Goal: Task Accomplishment & Management: Complete application form

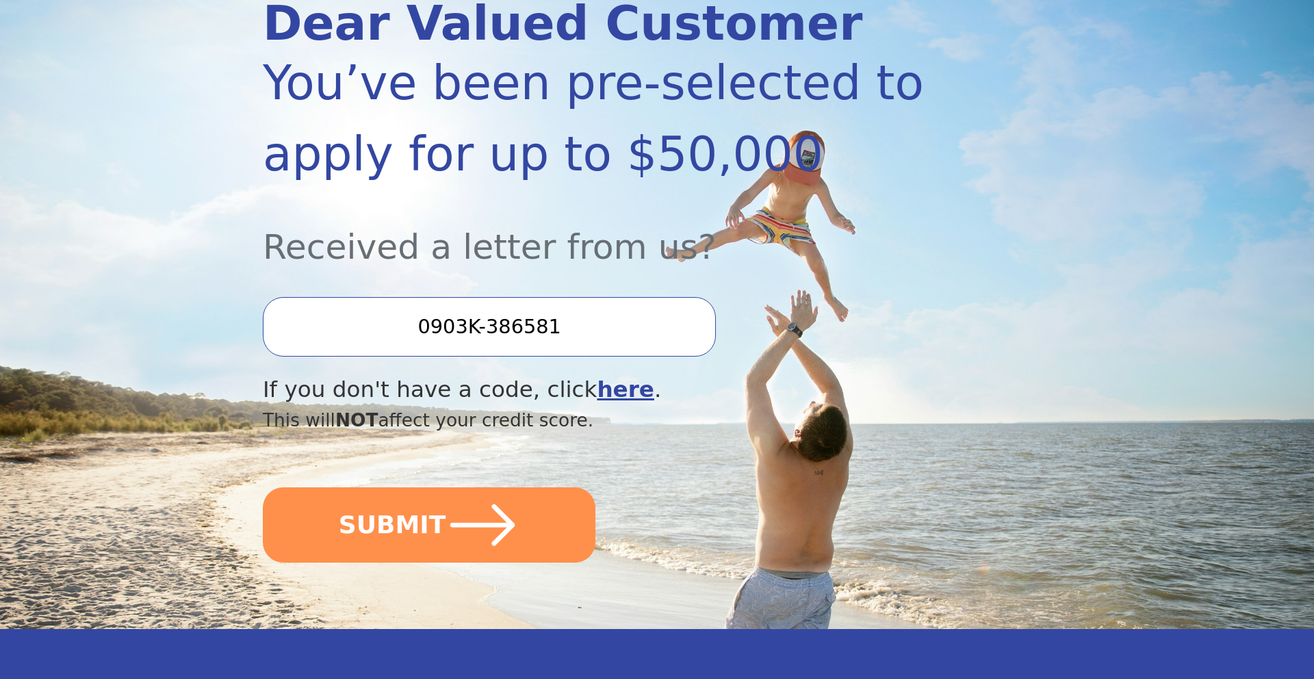
scroll to position [218, 0]
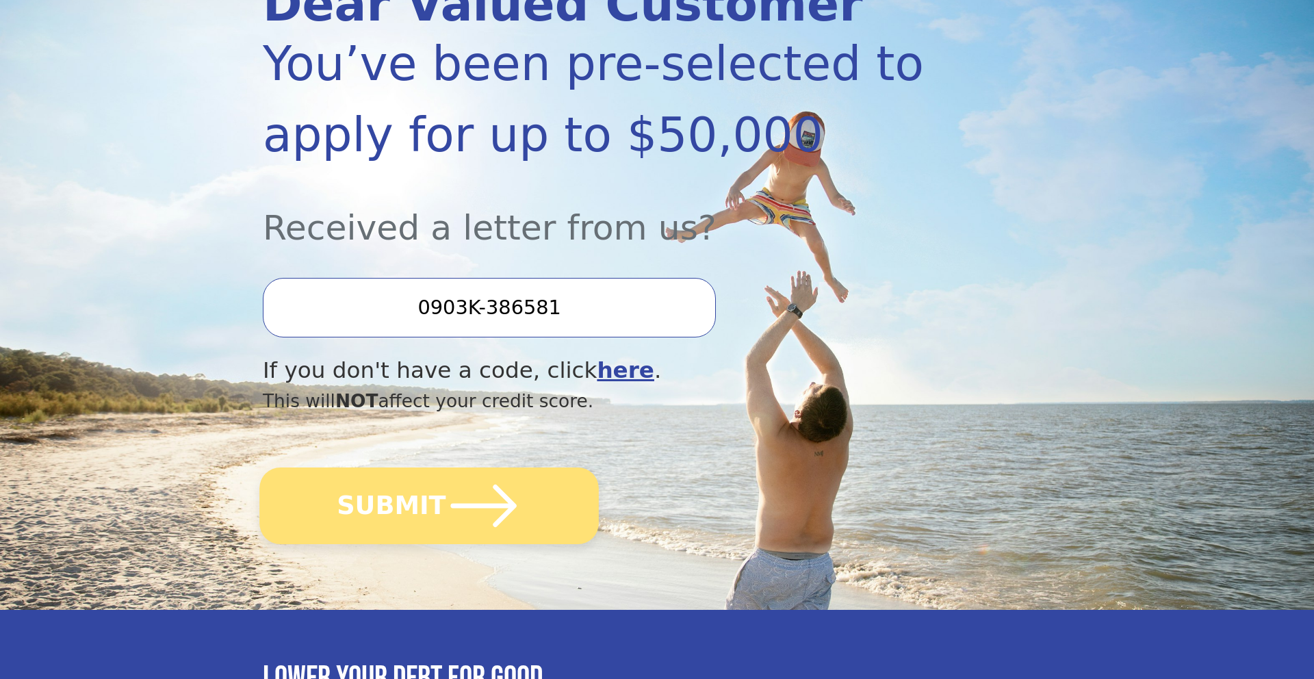
click at [469, 509] on icon "submit" at bounding box center [483, 505] width 75 height 75
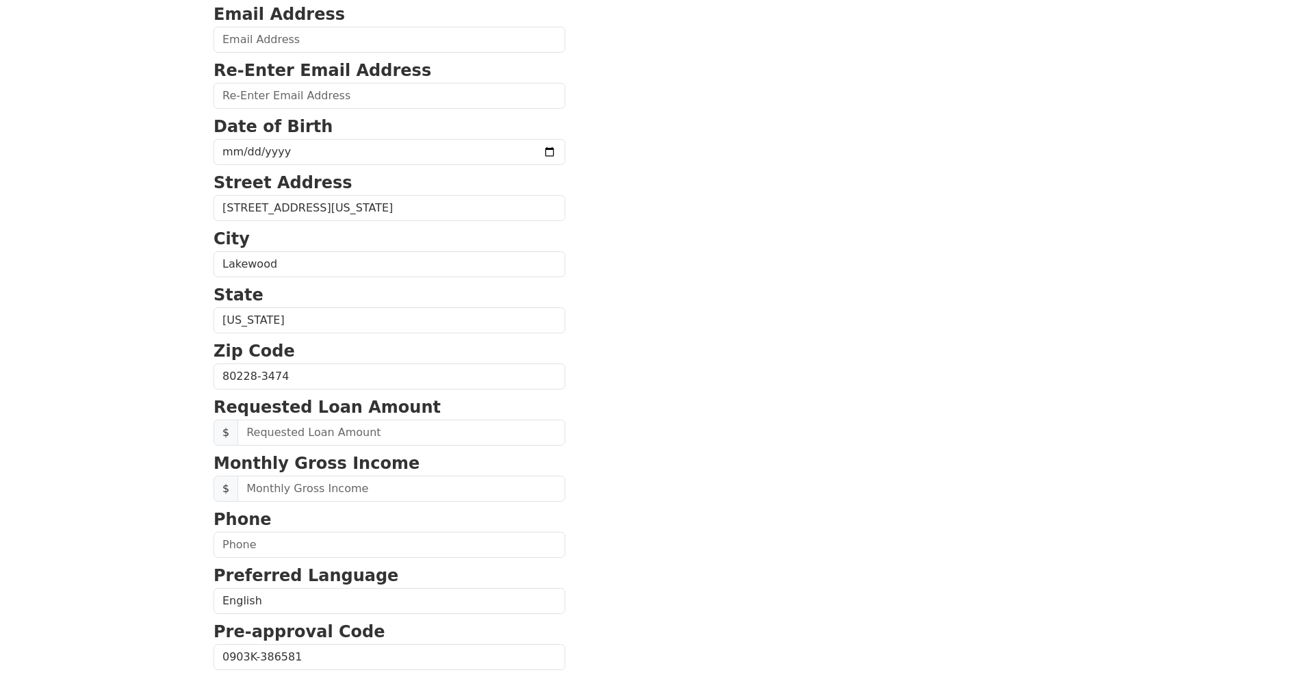
scroll to position [224, 0]
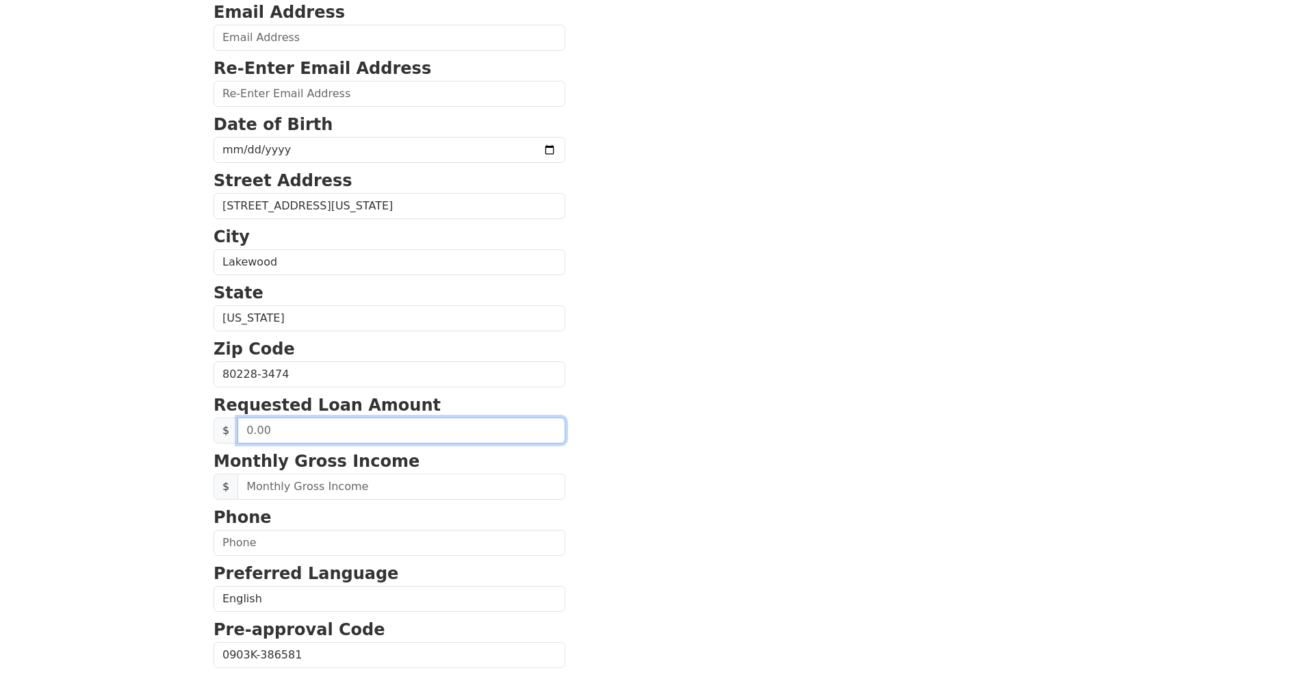
click at [296, 433] on input "text" at bounding box center [401, 430] width 328 height 26
type input "50,000.00"
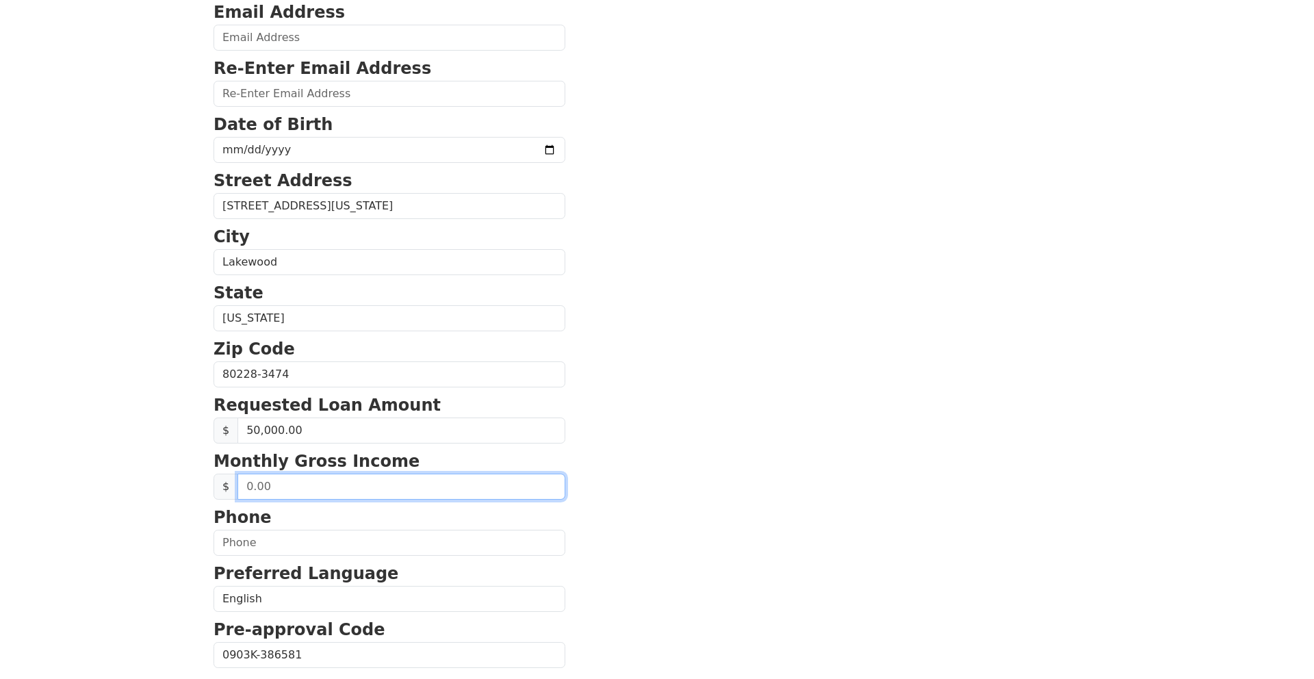
click at [327, 485] on input "text" at bounding box center [401, 487] width 328 height 26
type input "40,000.00"
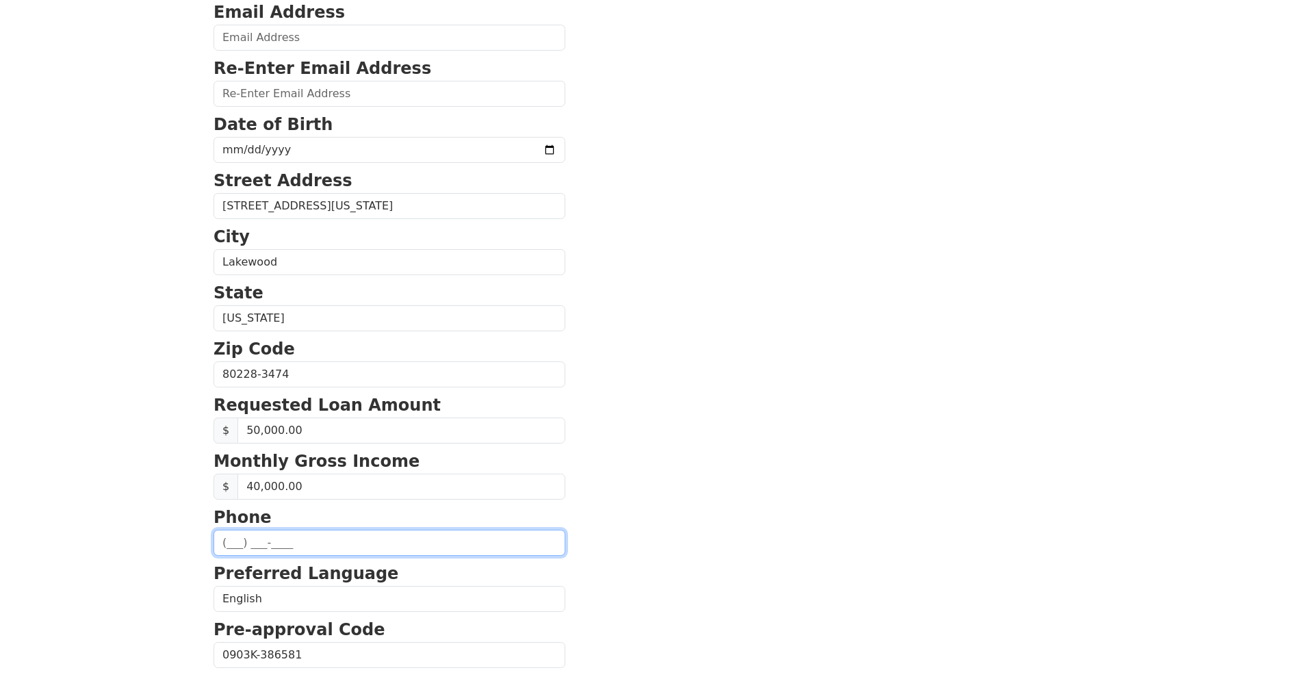
click at [268, 539] on input "text" at bounding box center [390, 543] width 352 height 26
type input "[PHONE_NUMBER]"
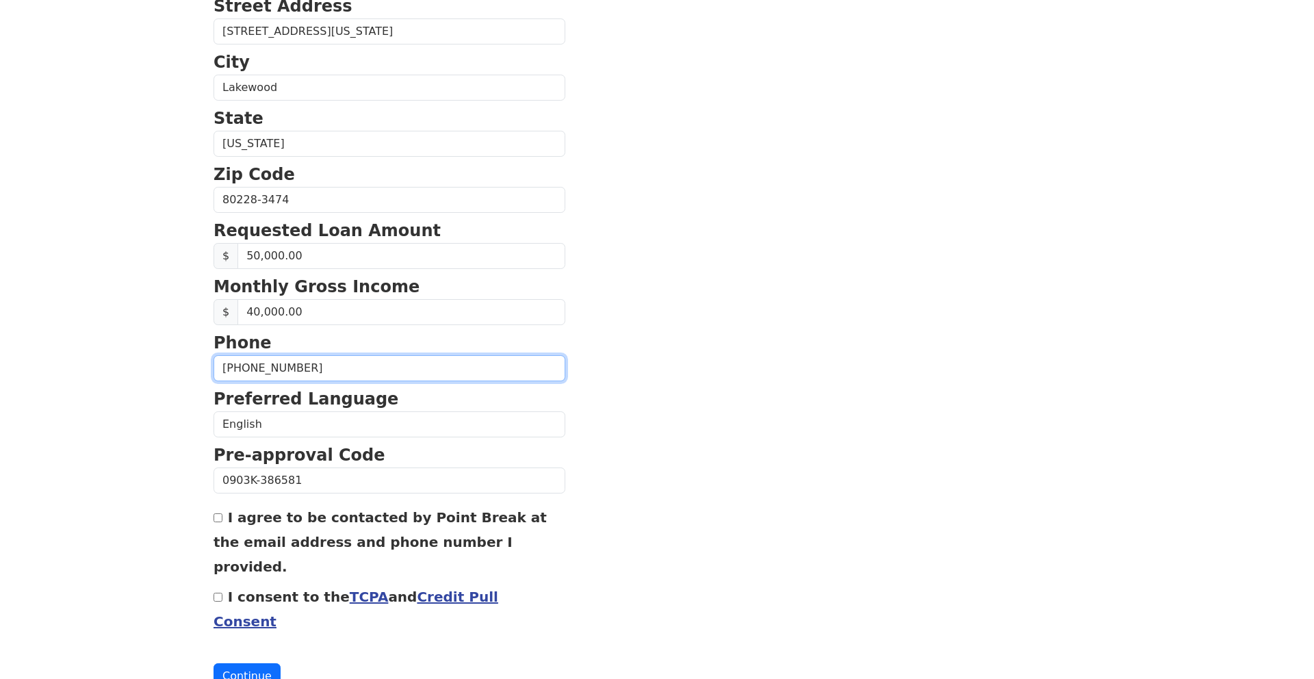
scroll to position [410, 0]
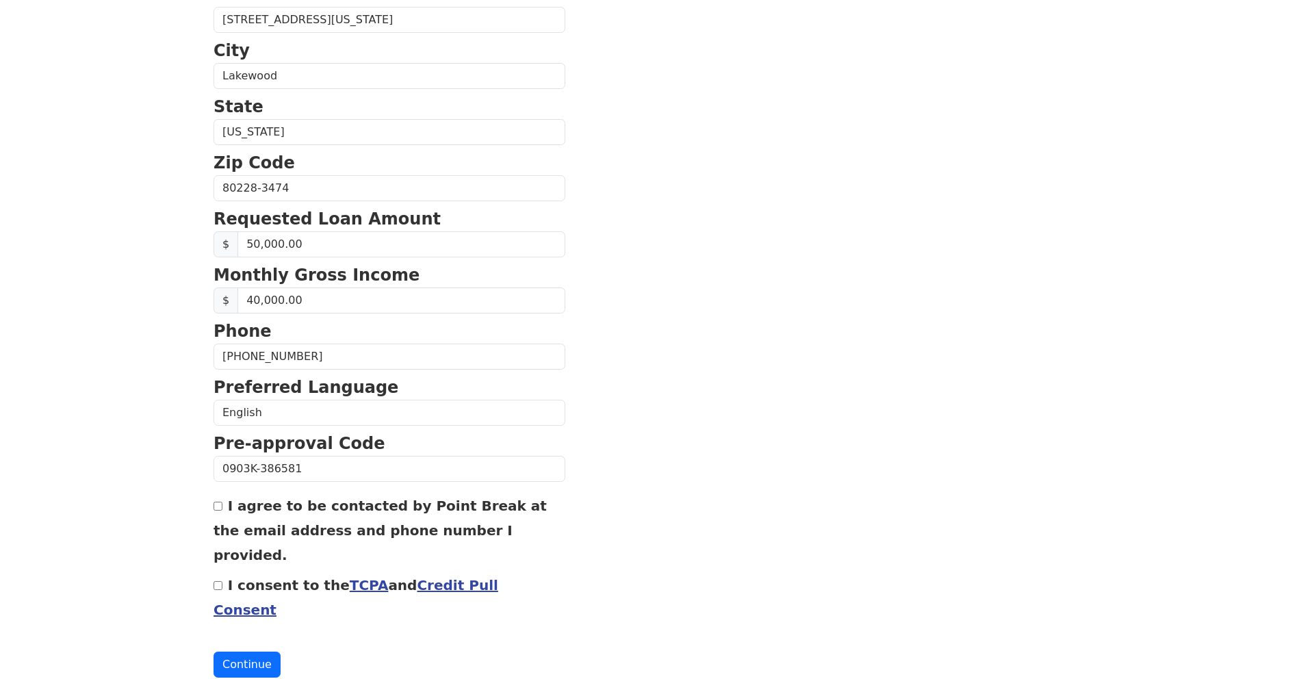
click at [217, 506] on input "I agree to be contacted by Point Break at the email address and phone number I …" at bounding box center [218, 506] width 9 height 9
checkbox input "true"
drag, startPoint x: 219, startPoint y: 563, endPoint x: 232, endPoint y: 571, distance: 15.4
click at [219, 581] on input "I consent to the TCPA and Credit Pull Consent" at bounding box center [218, 585] width 9 height 9
checkbox input "true"
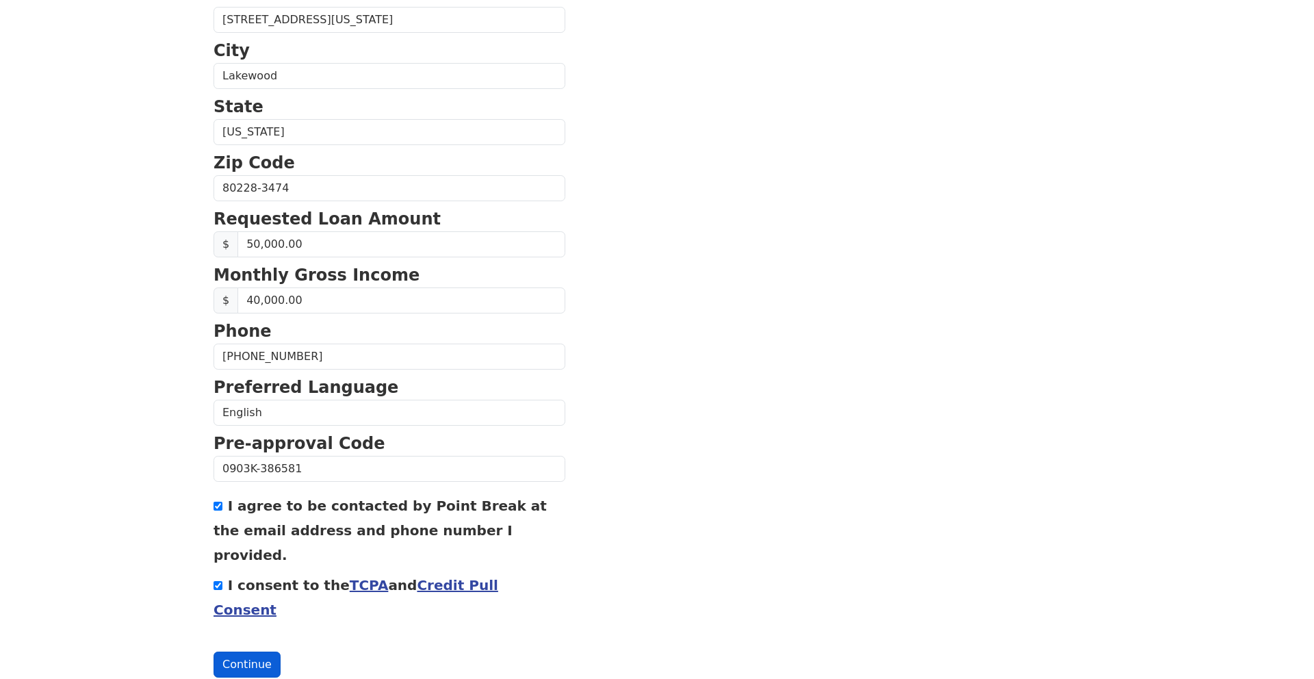
click at [232, 652] on button "Continue" at bounding box center [247, 665] width 67 height 26
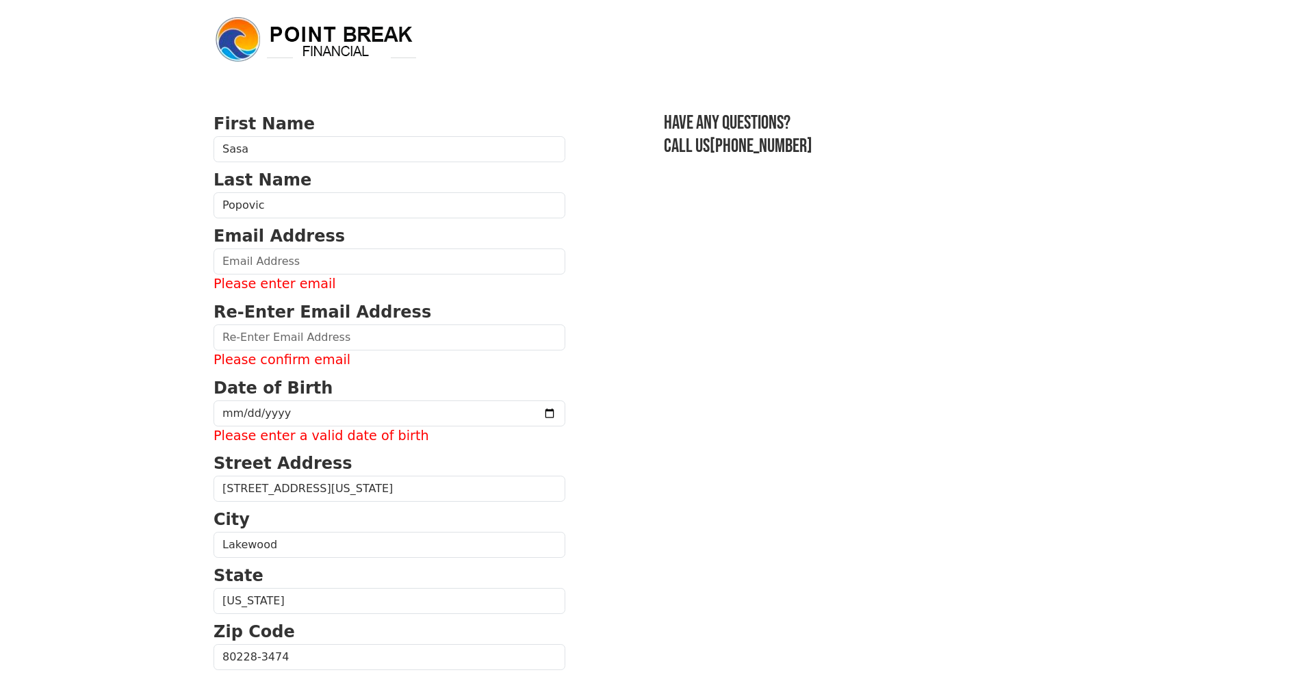
scroll to position [23, 0]
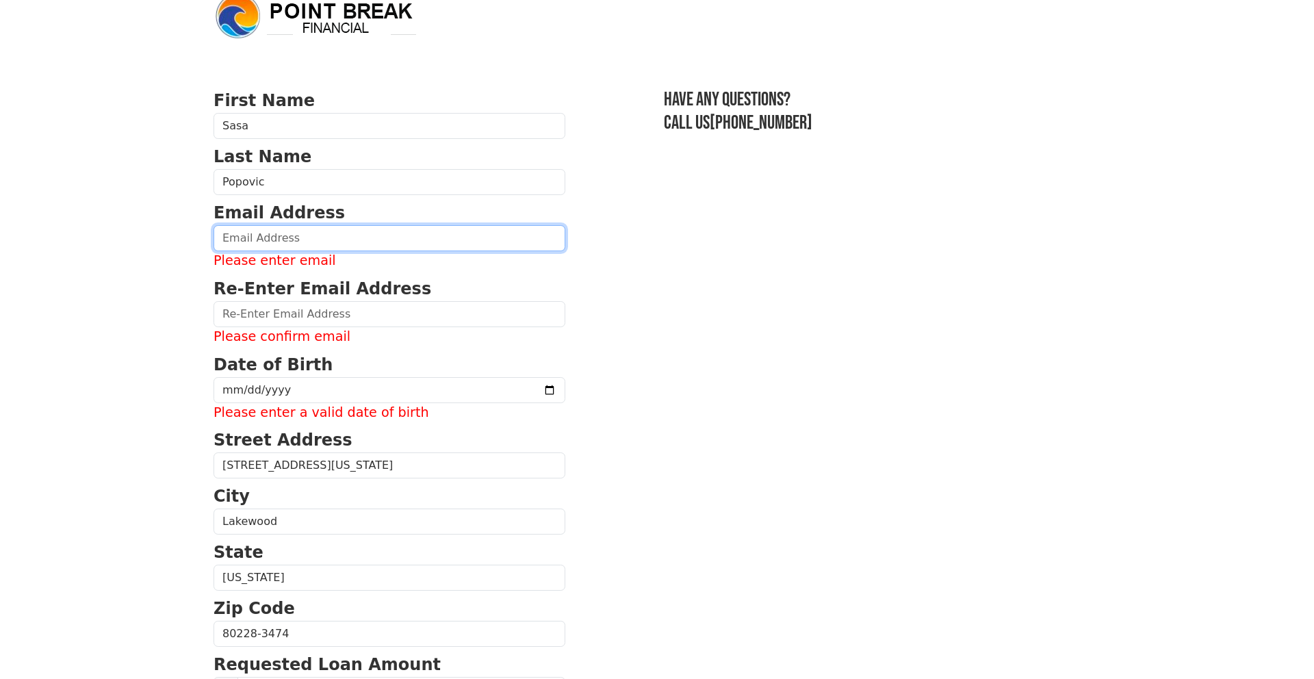
click at [235, 240] on input "email" at bounding box center [390, 238] width 352 height 26
type input "[EMAIL_ADDRESS]com"
type input "[PHONE_NUMBER]"
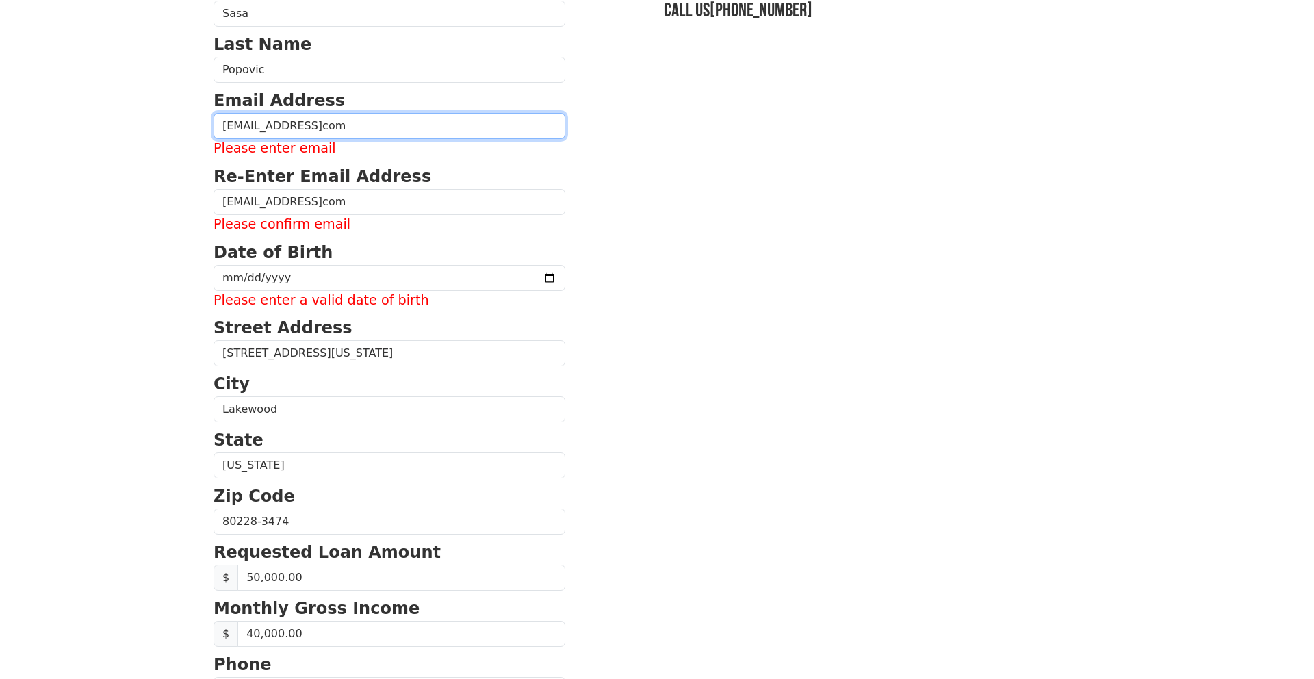
scroll to position [135, 0]
click at [336, 128] on input "[EMAIL_ADDRESS]com" at bounding box center [390, 127] width 352 height 26
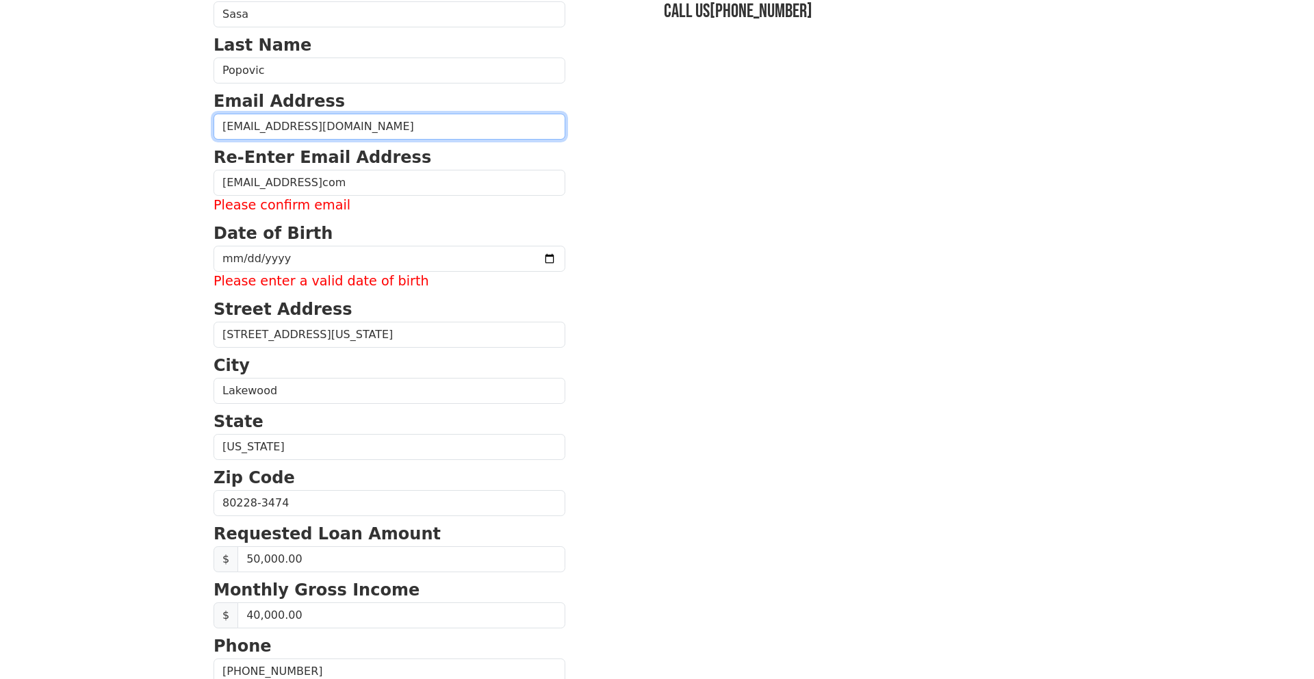
type input "[EMAIL_ADDRESS][DOMAIN_NAME]"
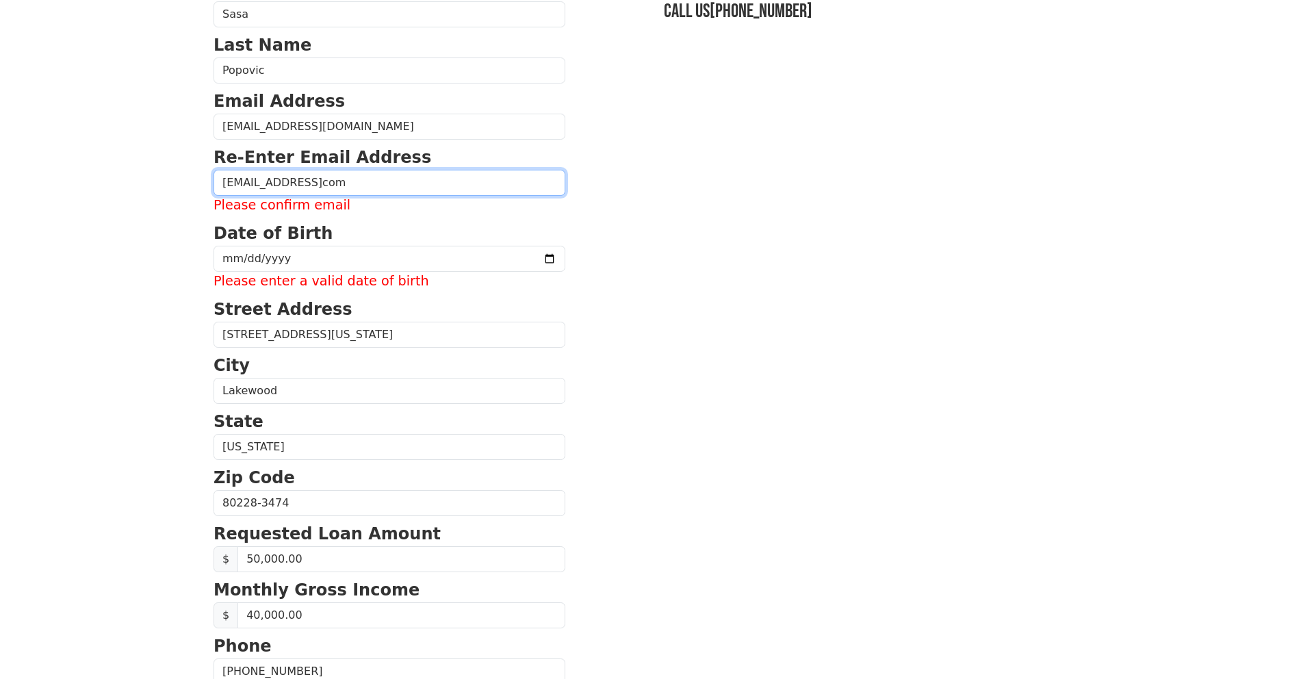
click at [335, 184] on input "[EMAIL_ADDRESS]com" at bounding box center [390, 183] width 352 height 26
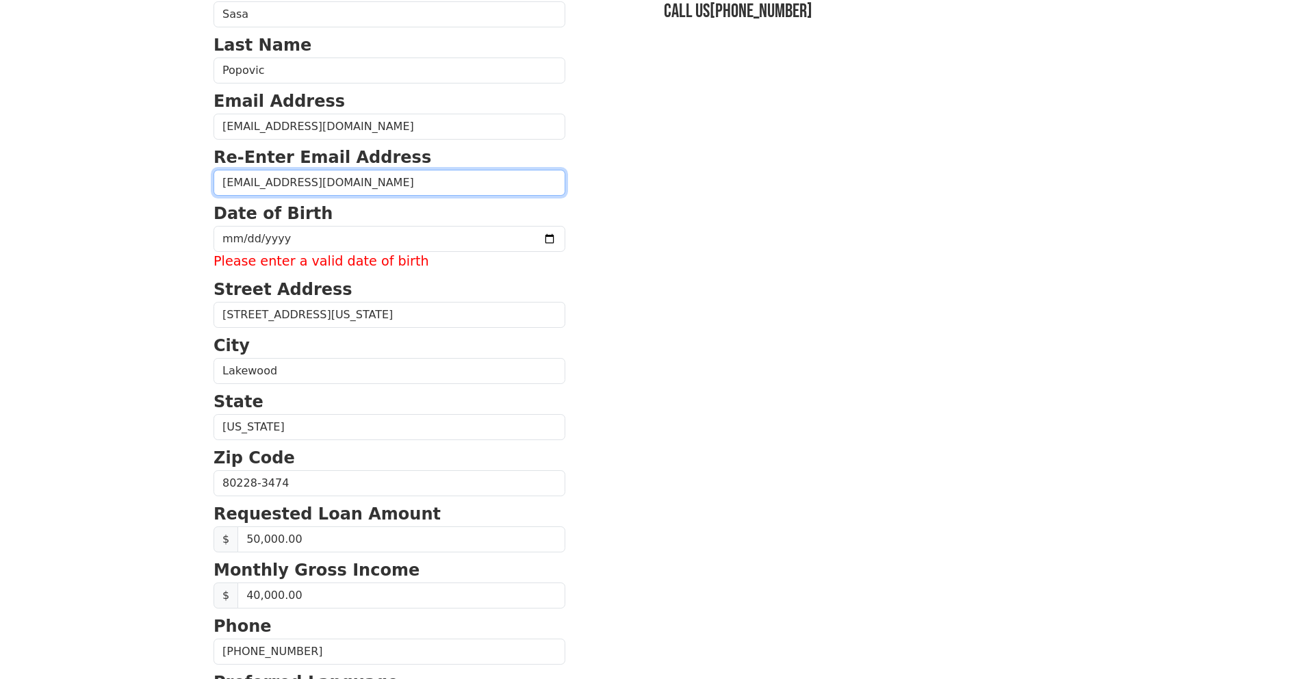
type input "[EMAIL_ADDRESS][DOMAIN_NAME]"
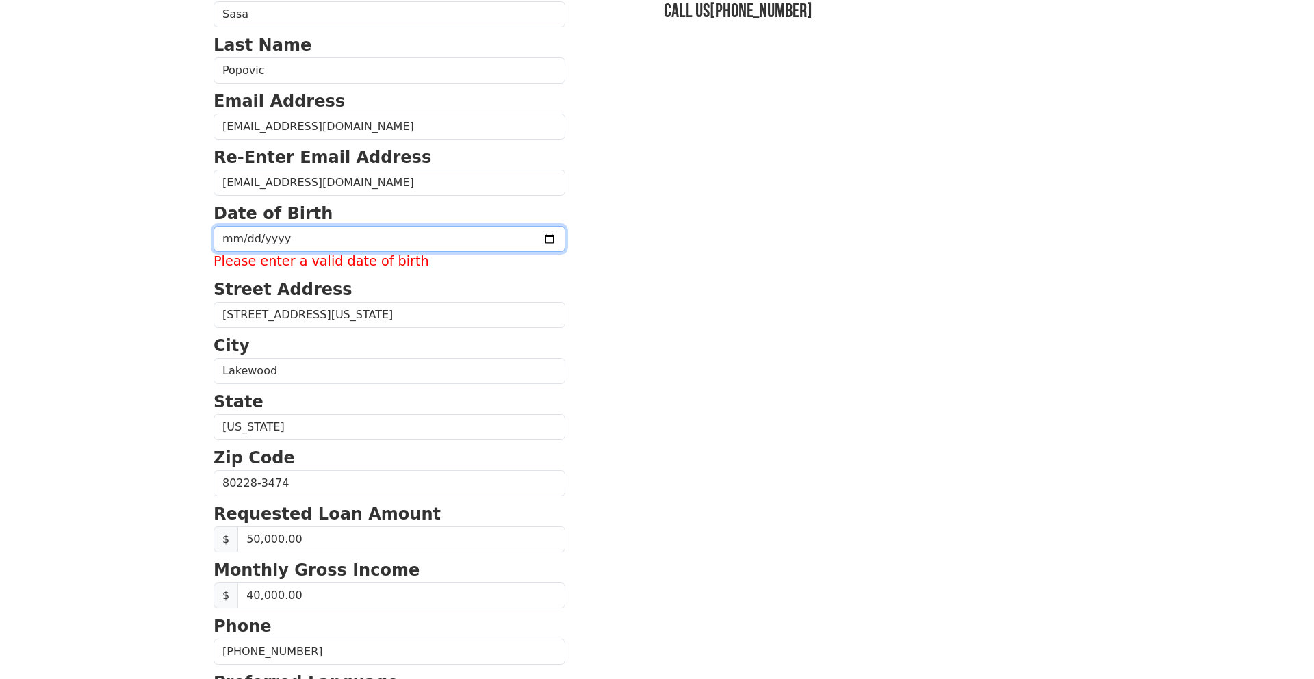
click at [292, 237] on input "date" at bounding box center [390, 239] width 352 height 26
type input "[DATE]"
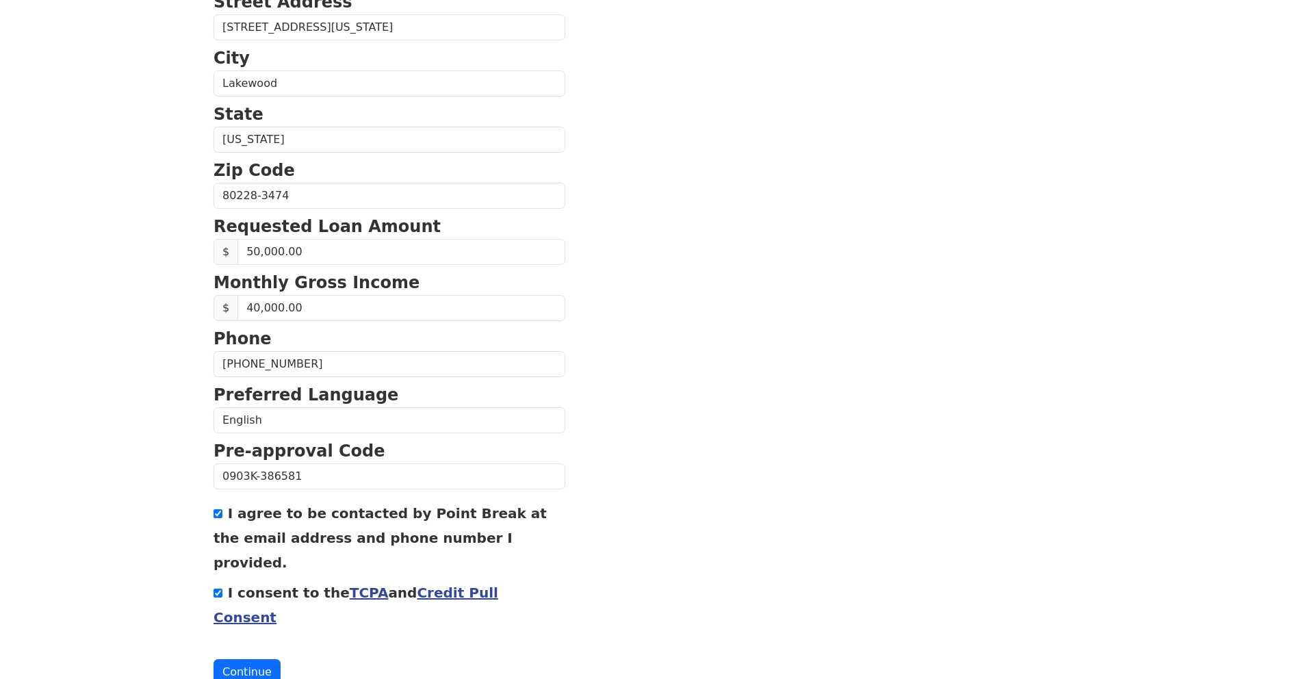
scroll to position [410, 0]
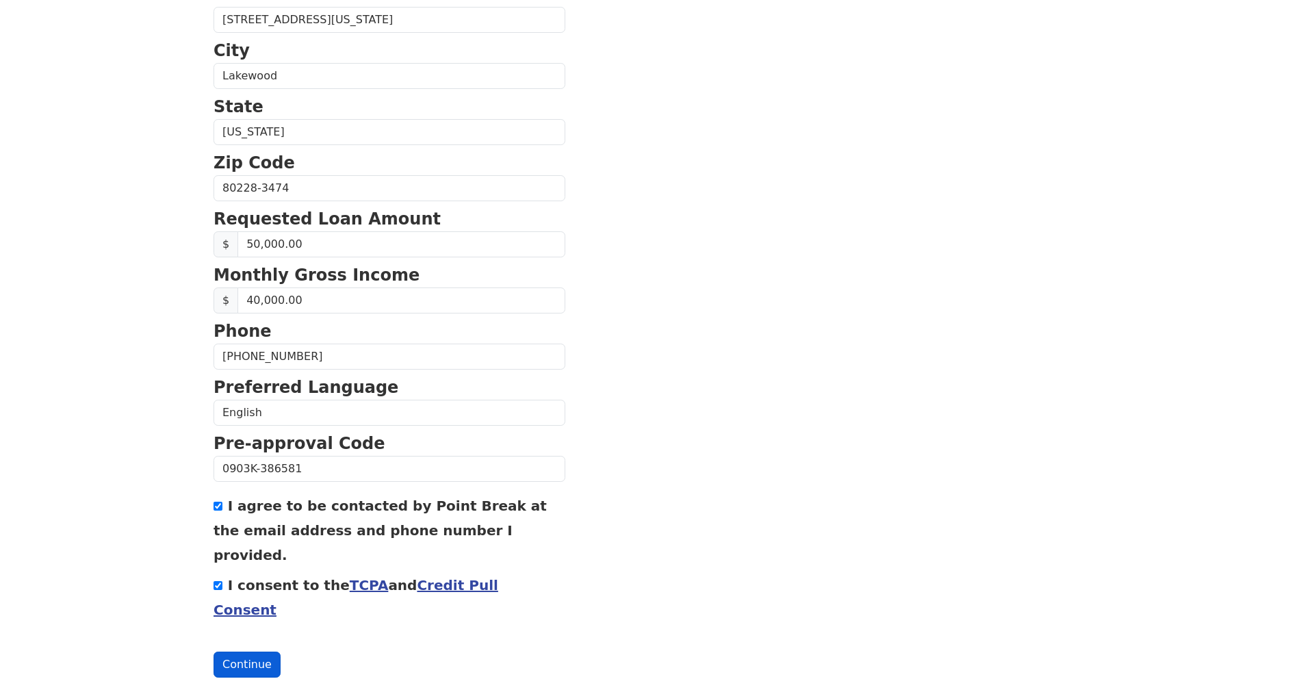
click at [264, 652] on button "Continue" at bounding box center [247, 665] width 67 height 26
